Goal: Find specific page/section: Find specific page/section

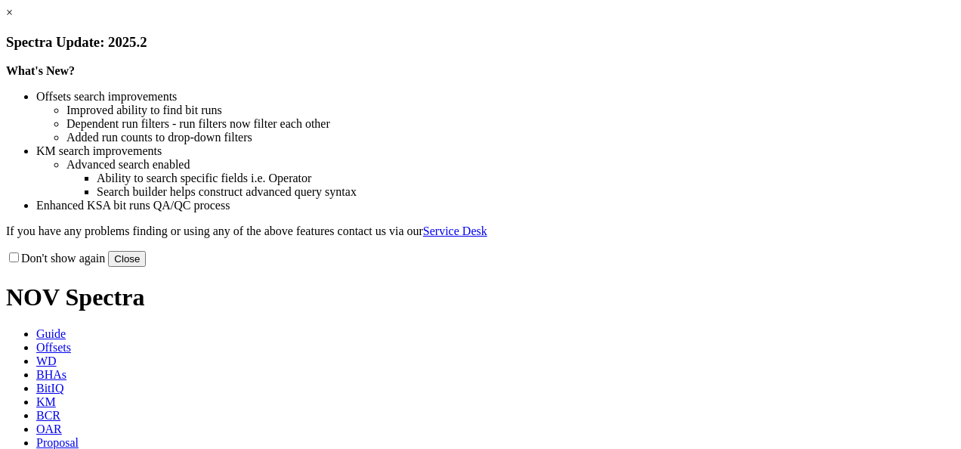
click at [146, 267] on button "Close" at bounding box center [127, 259] width 38 height 16
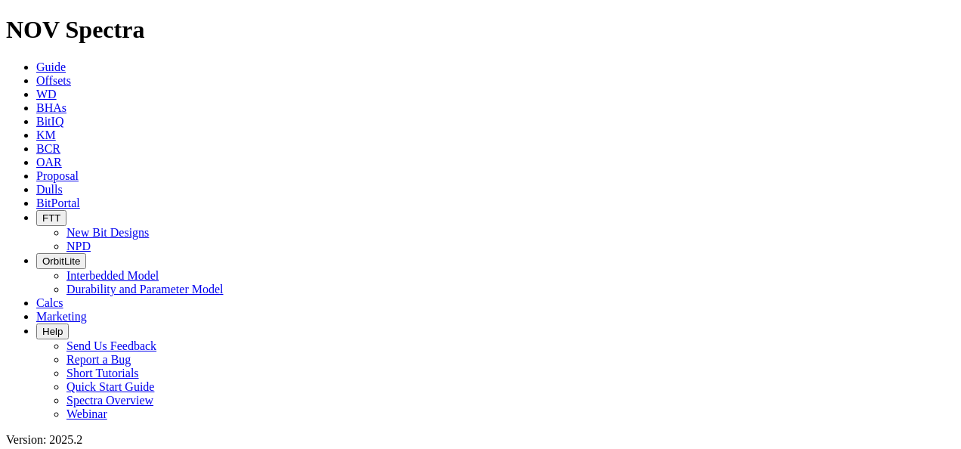
click at [57, 88] on span "WD" at bounding box center [46, 94] width 20 height 13
type input "SMG"
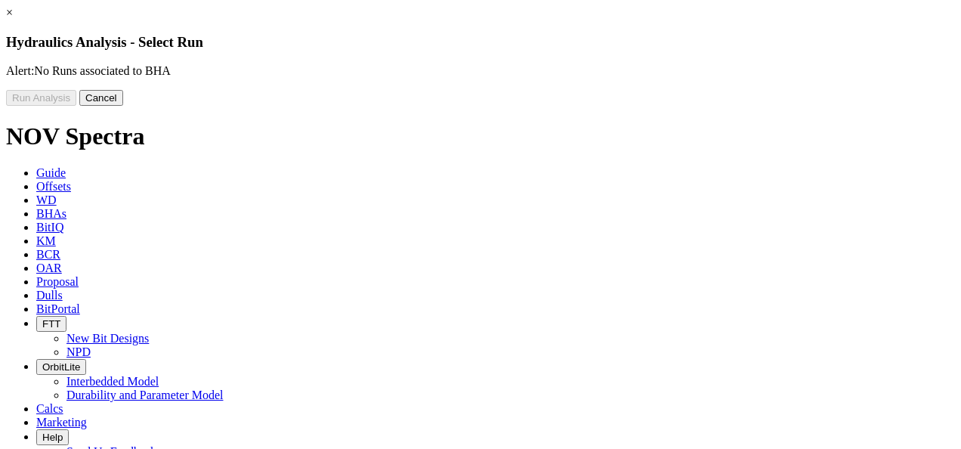
drag, startPoint x: 661, startPoint y: 150, endPoint x: 609, endPoint y: 157, distance: 52.7
click at [123, 106] on button "Cancel" at bounding box center [101, 98] width 44 height 16
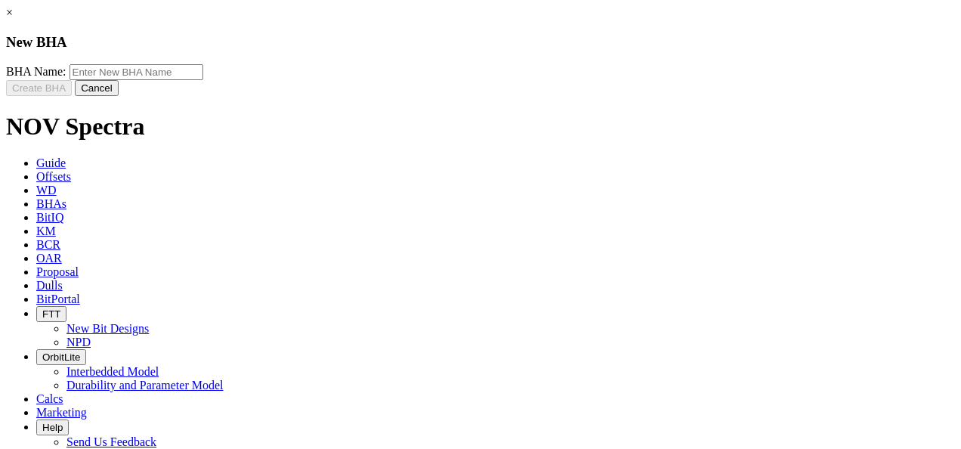
drag, startPoint x: 536, startPoint y: 131, endPoint x: 522, endPoint y: 136, distance: 14.6
click at [119, 96] on button "Cancel" at bounding box center [97, 88] width 44 height 16
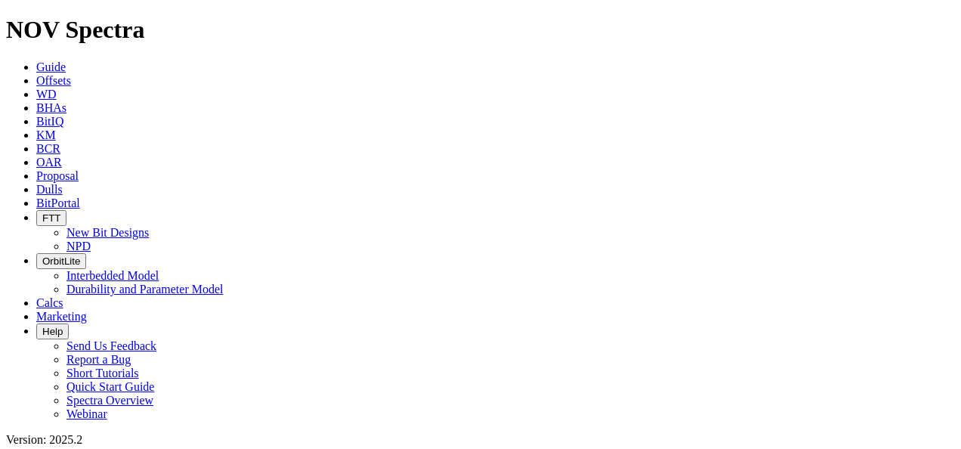
type input "smg"
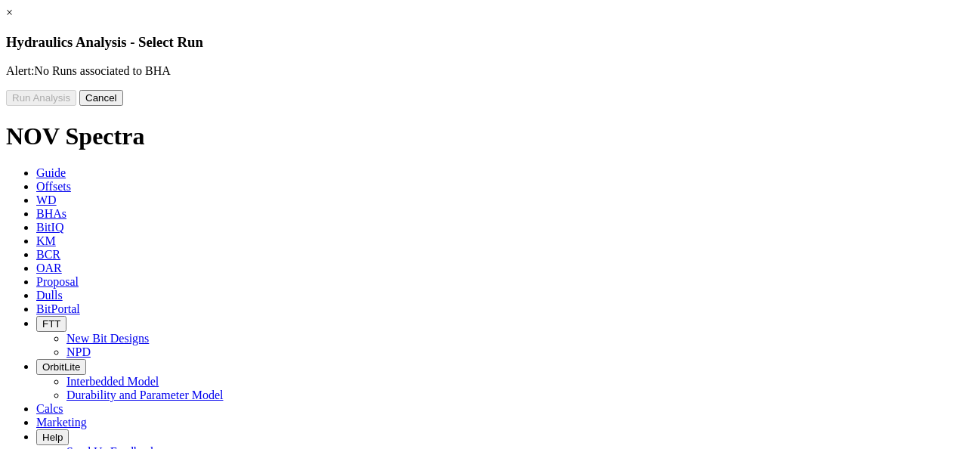
click at [123, 106] on button "Cancel" at bounding box center [101, 98] width 44 height 16
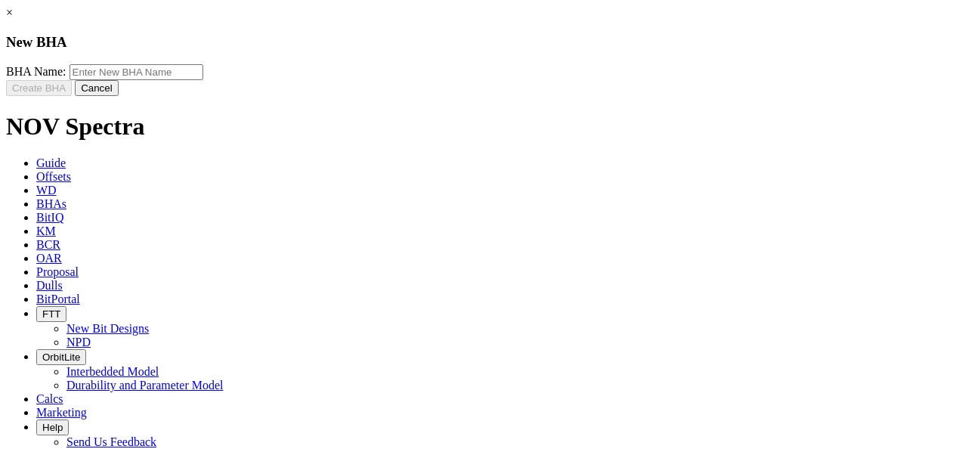
click at [203, 80] on input "text" at bounding box center [137, 72] width 134 height 16
drag, startPoint x: 567, startPoint y: 142, endPoint x: 556, endPoint y: 148, distance: 12.2
click at [119, 96] on button "Cancel" at bounding box center [97, 88] width 44 height 16
